Goal: Task Accomplishment & Management: Complete application form

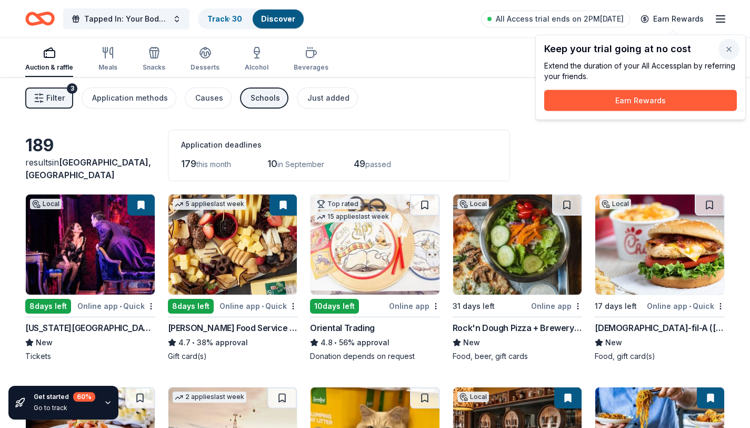
click at [732, 46] on button "button" at bounding box center [729, 49] width 21 height 21
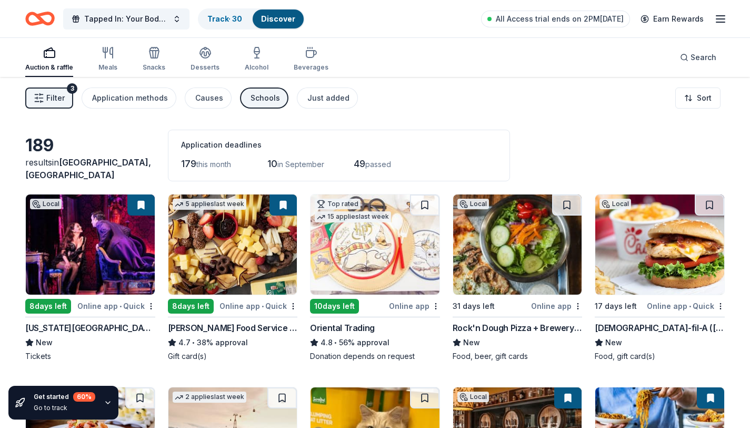
click at [246, 254] on img at bounding box center [232, 244] width 129 height 100
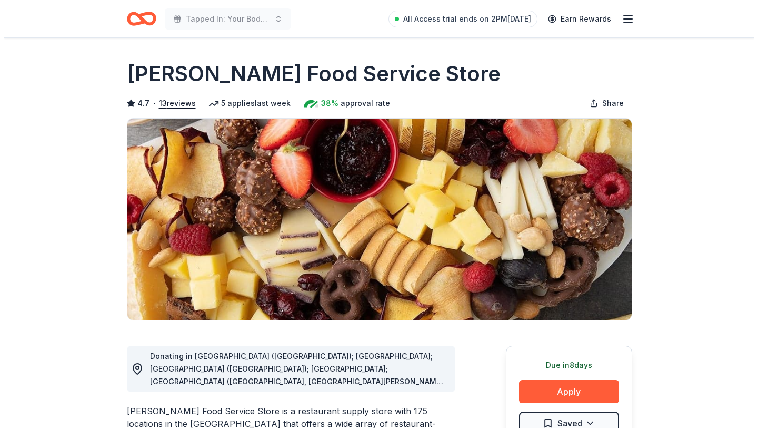
scroll to position [273, 0]
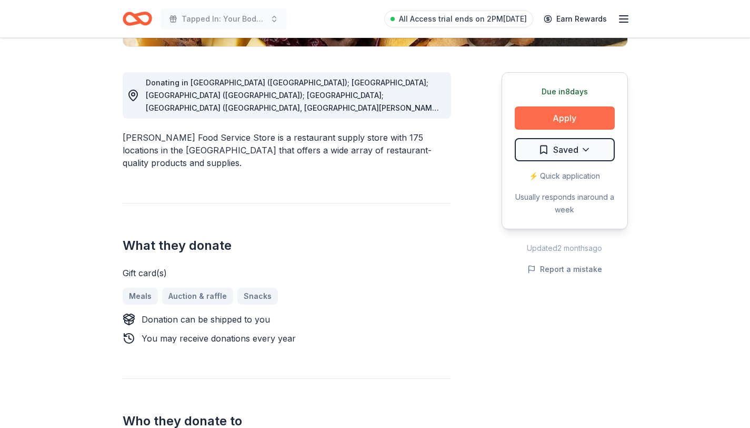
click at [546, 122] on button "Apply" at bounding box center [565, 117] width 100 height 23
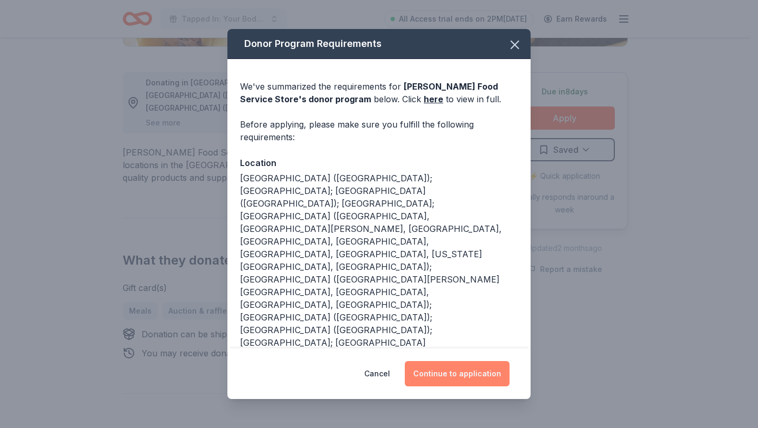
click at [447, 376] on button "Continue to application" at bounding box center [457, 373] width 105 height 25
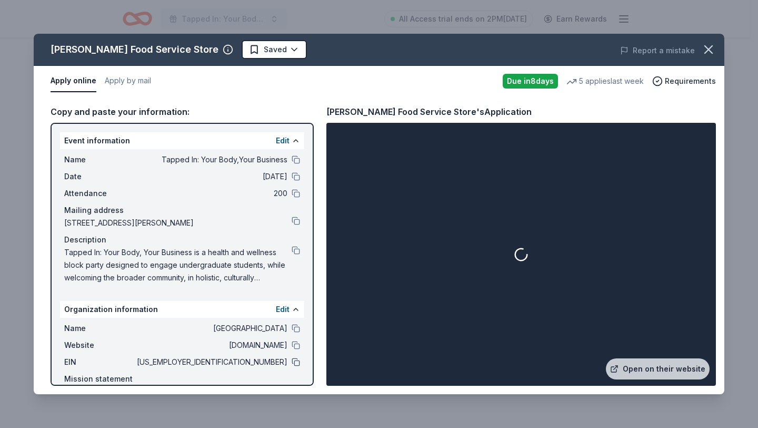
click at [292, 362] on button at bounding box center [296, 362] width 8 height 8
